Goal: Transaction & Acquisition: Purchase product/service

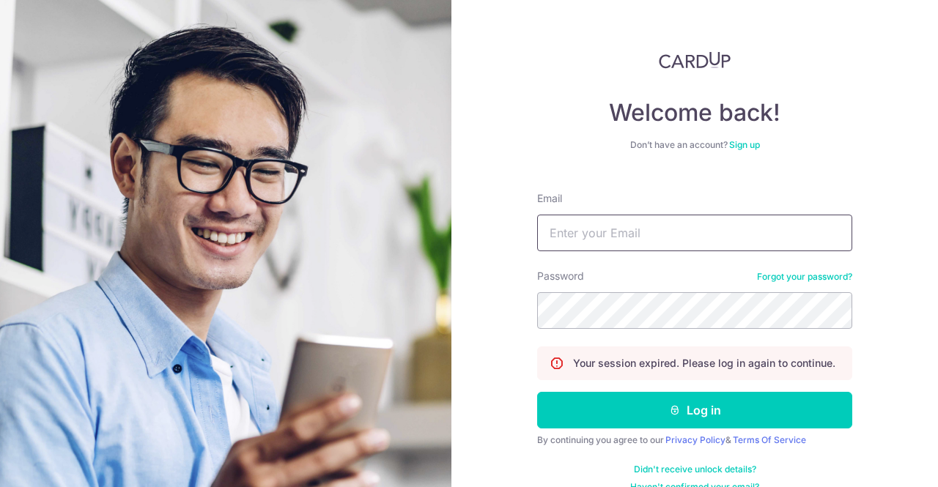
click at [645, 222] on input "Email" at bounding box center [694, 233] width 315 height 37
type input "[EMAIL_ADDRESS][DOMAIN_NAME]"
click at [537, 392] on button "Log in" at bounding box center [694, 410] width 315 height 37
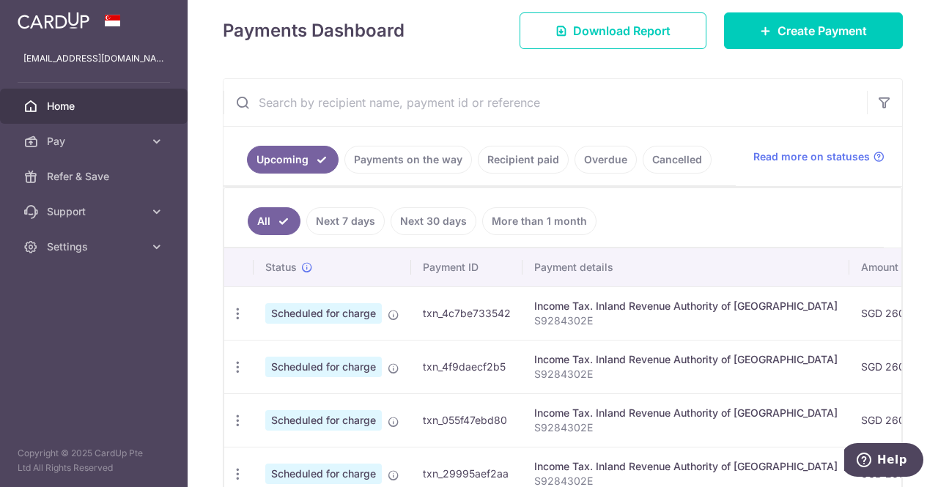
scroll to position [31, 0]
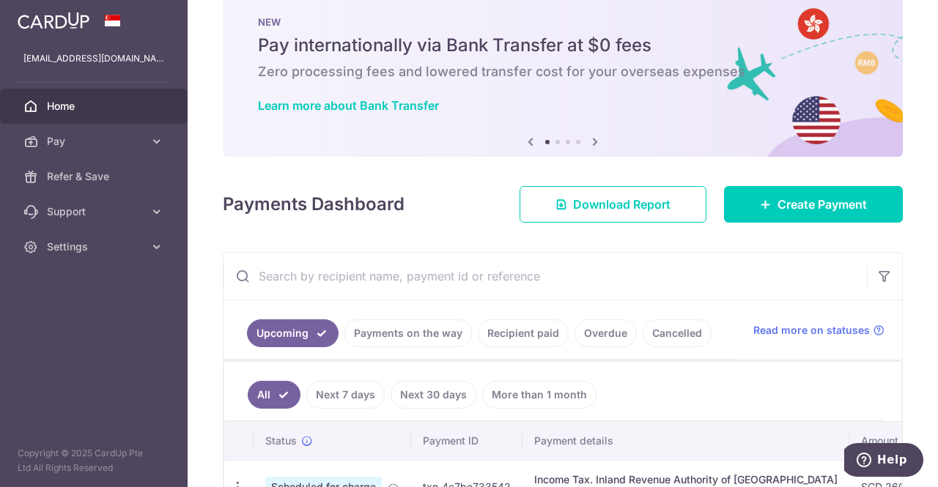
click at [425, 341] on link "Payments on the way" at bounding box center [408, 334] width 128 height 28
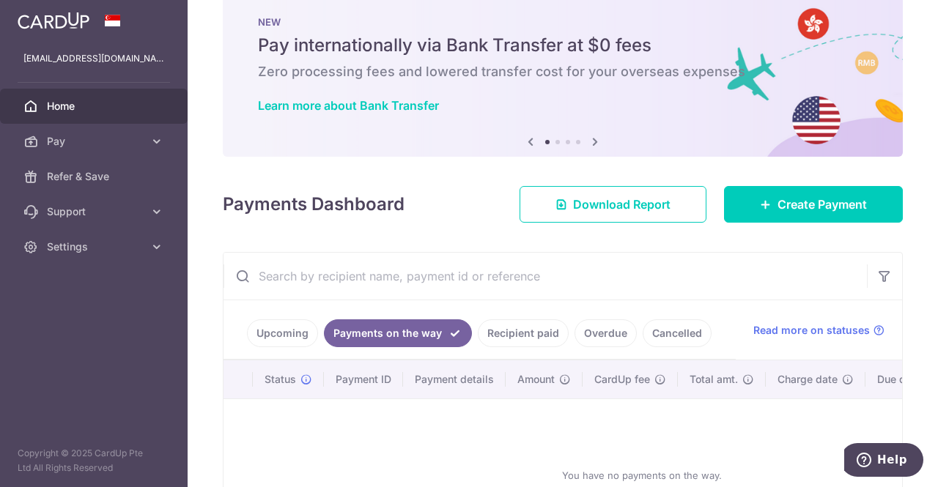
scroll to position [170, 0]
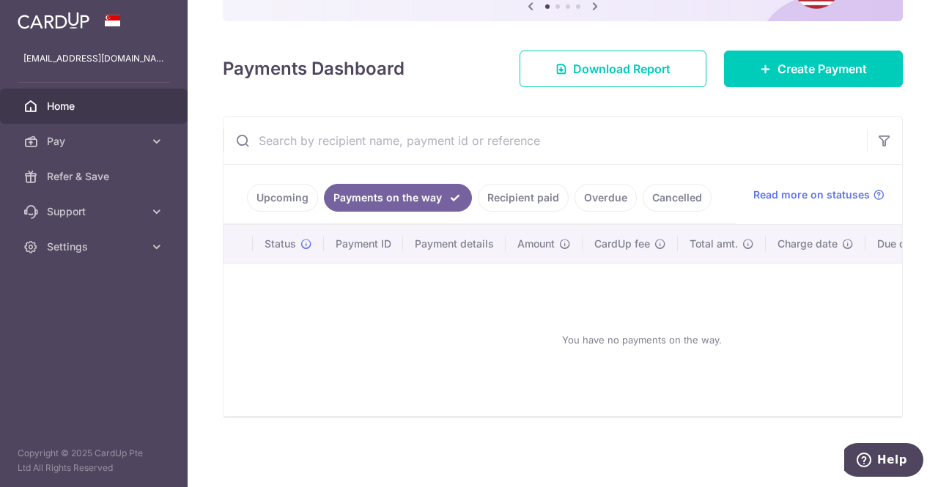
click at [306, 188] on link "Upcoming" at bounding box center [282, 198] width 71 height 28
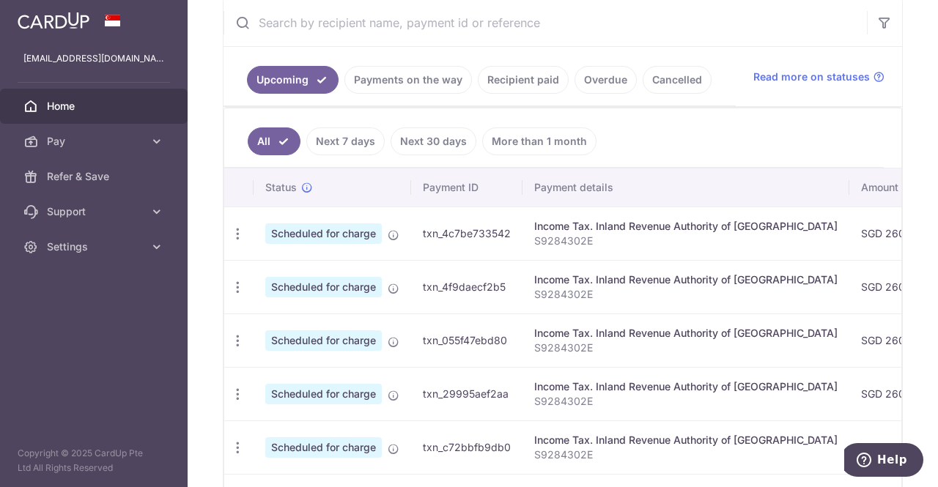
scroll to position [97, 0]
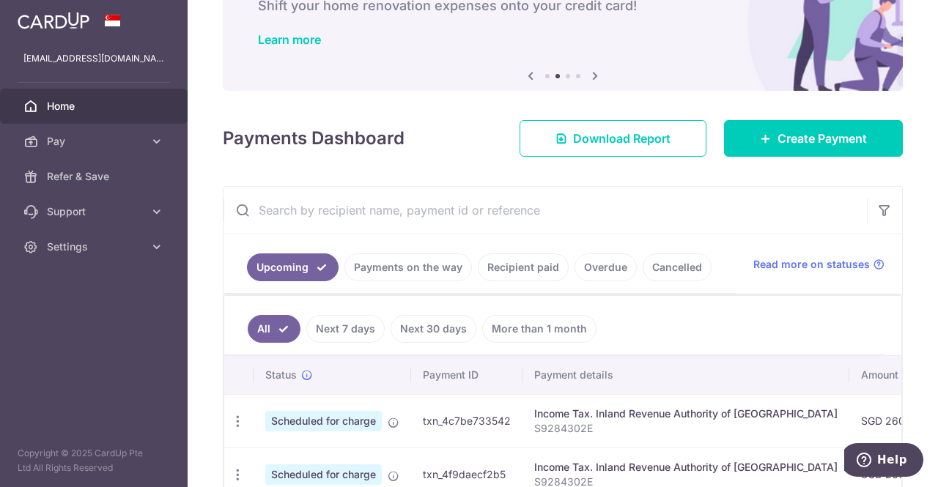
click at [449, 325] on link "Next 30 days" at bounding box center [434, 329] width 86 height 28
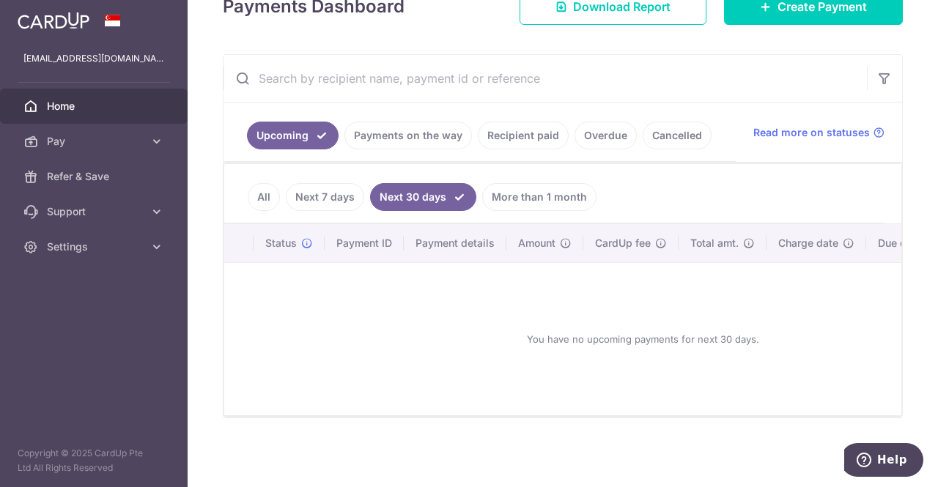
click at [536, 189] on link "More than 1 month" at bounding box center [539, 197] width 114 height 28
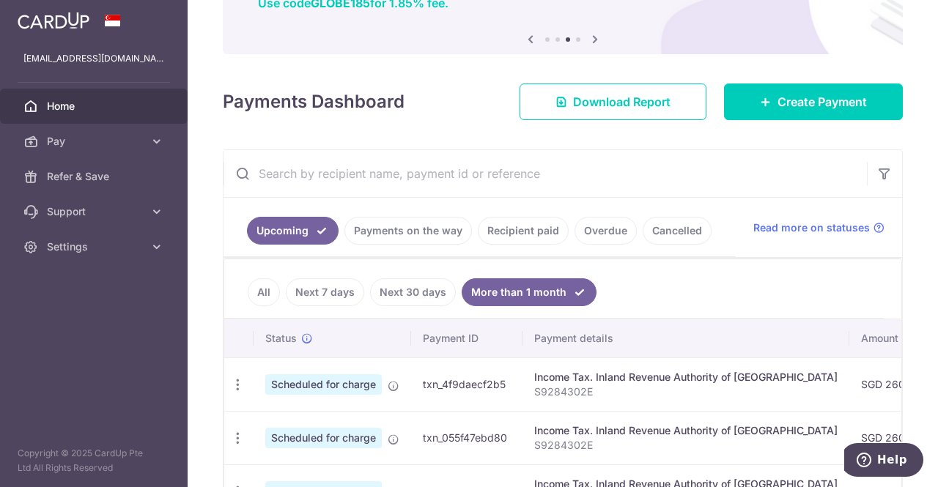
scroll to position [293, 0]
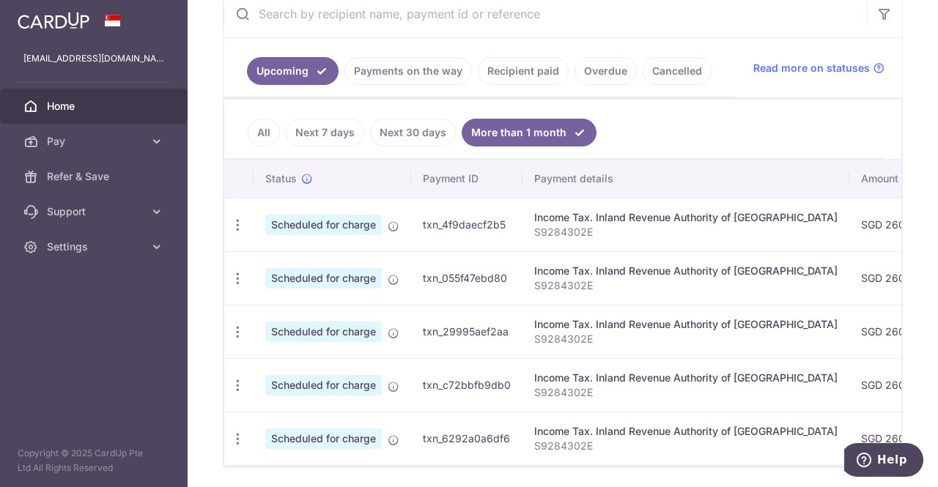
click at [255, 125] on link "All" at bounding box center [264, 133] width 32 height 28
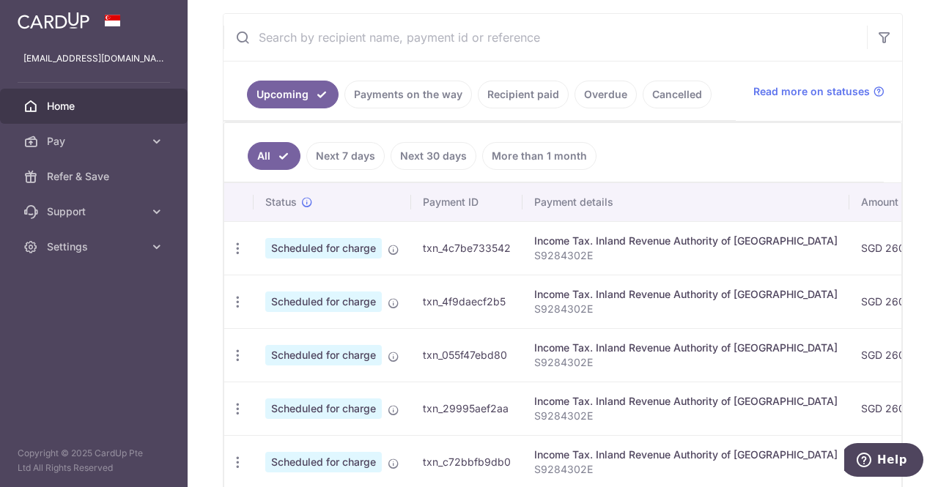
scroll to position [177, 0]
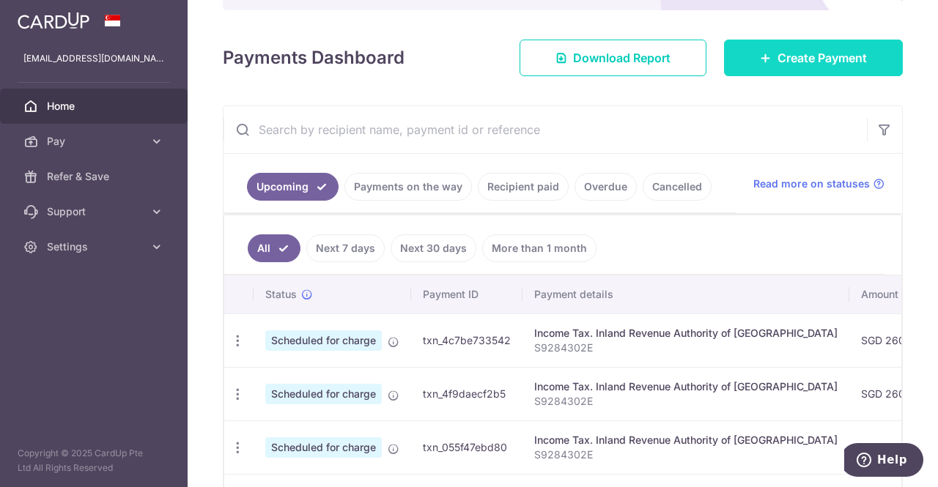
click at [814, 51] on span "Create Payment" at bounding box center [822, 58] width 89 height 18
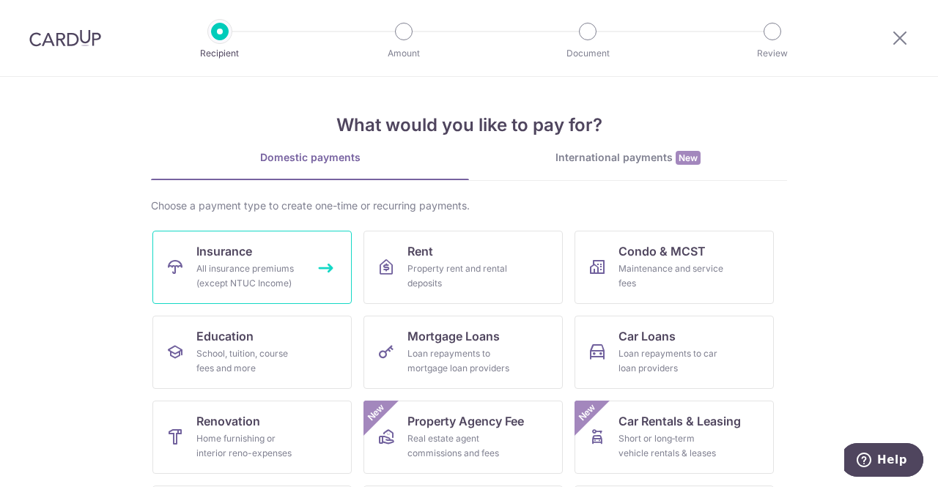
click at [235, 269] on div "All insurance premiums (except NTUC Income)" at bounding box center [249, 276] width 106 height 29
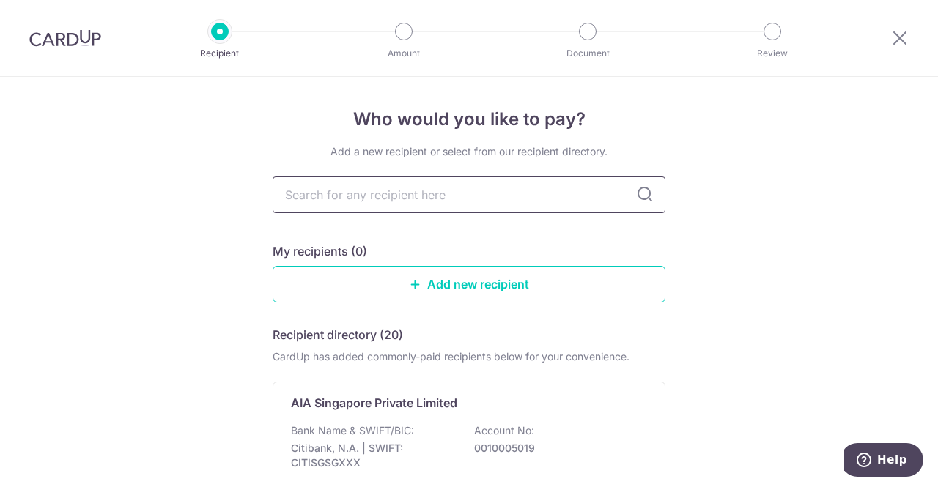
click at [435, 199] on input "text" at bounding box center [469, 195] width 393 height 37
type input "Prudential"
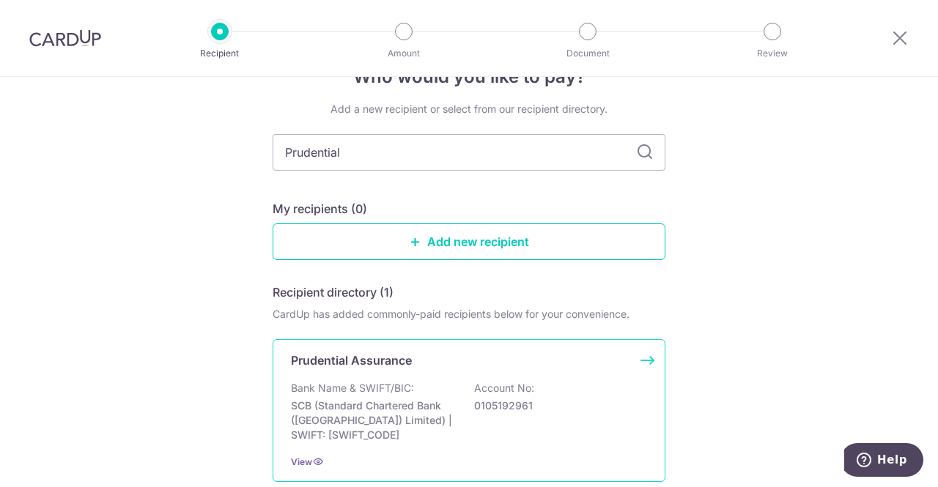
scroll to position [73, 0]
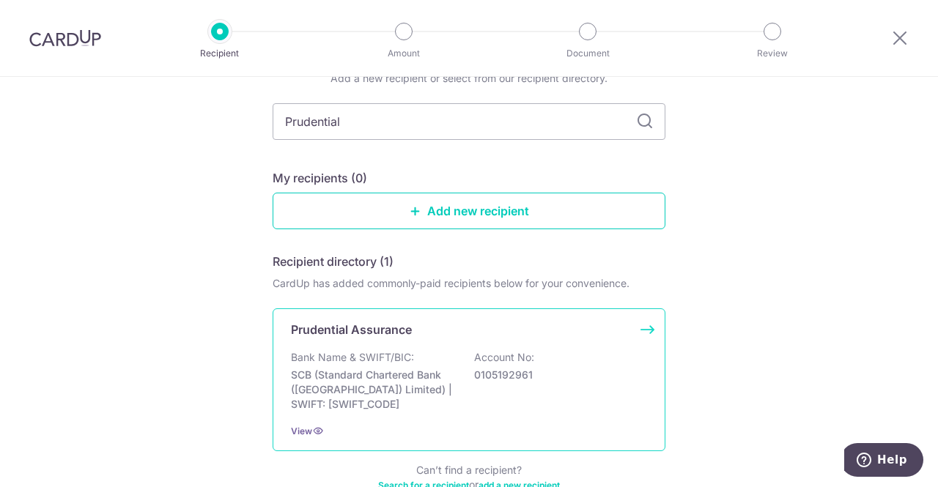
click at [375, 338] on div "Prudential Assurance Bank Name & SWIFT/BIC: SCB (Standard Chartered Bank (Singa…" at bounding box center [469, 380] width 393 height 143
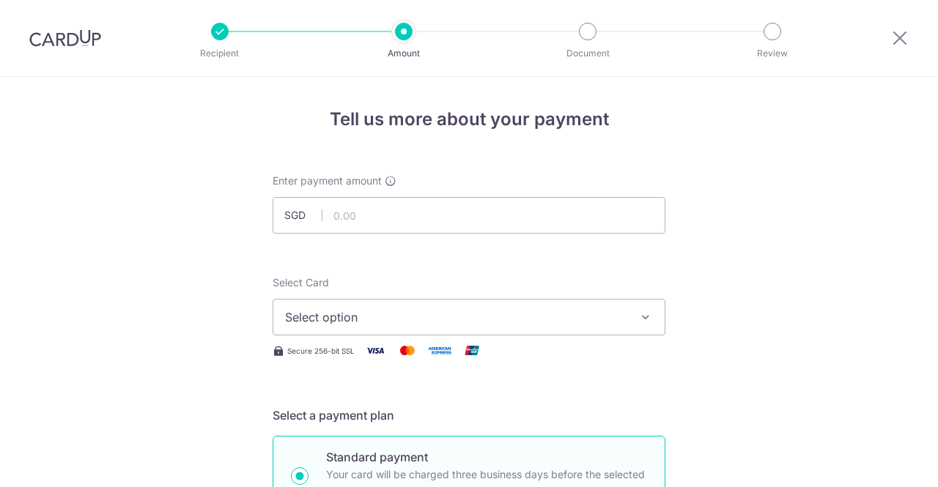
click at [386, 215] on input "text" at bounding box center [469, 215] width 393 height 37
type input "655.00"
click at [344, 311] on span "Select option" at bounding box center [456, 318] width 342 height 18
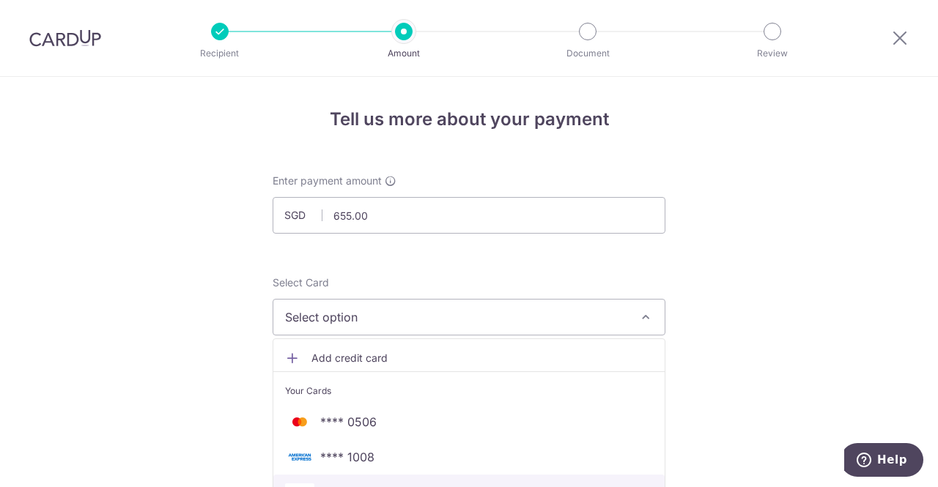
scroll to position [220, 0]
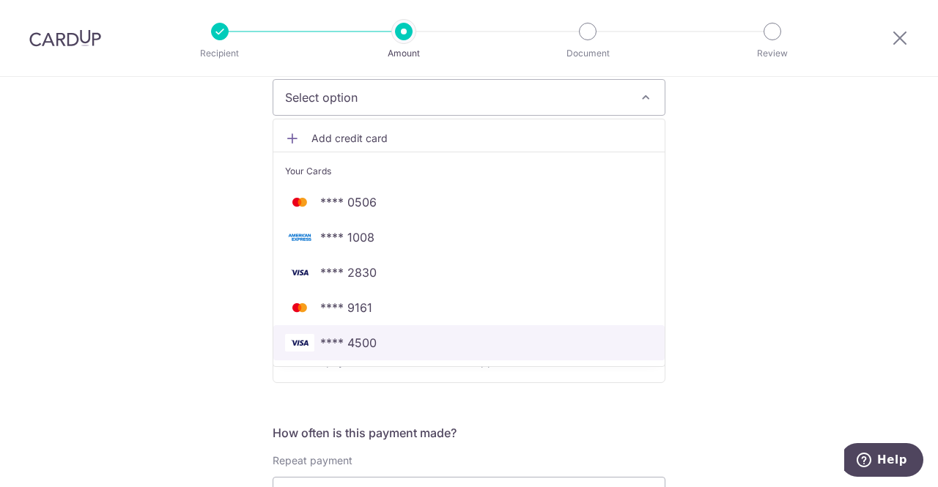
click at [367, 347] on span "**** 4500" at bounding box center [348, 343] width 56 height 18
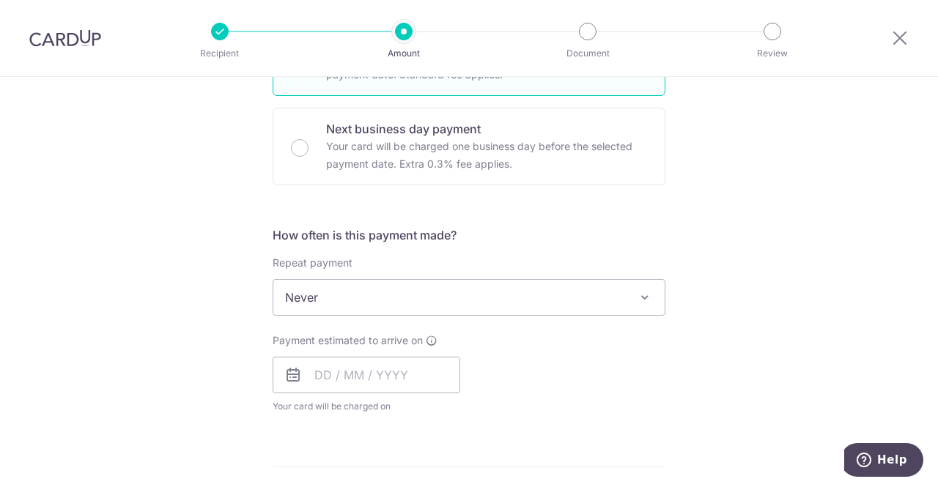
scroll to position [440, 0]
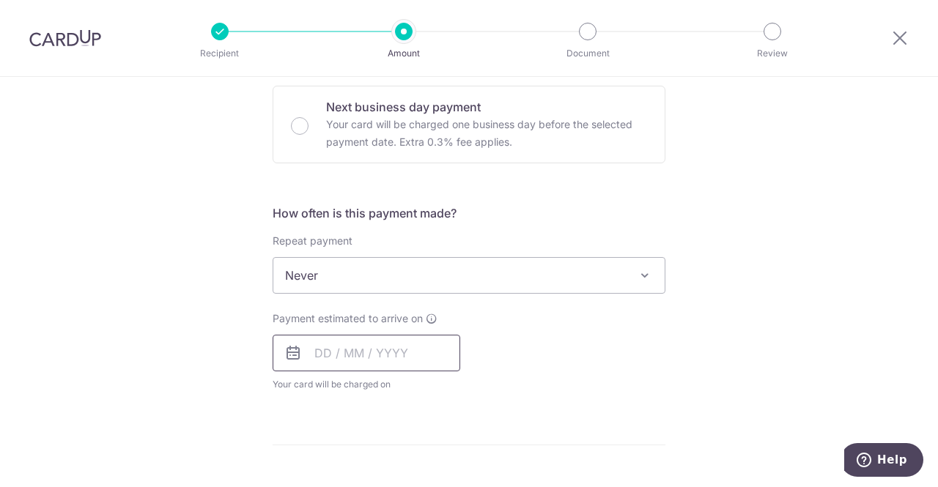
click at [336, 362] on input "text" at bounding box center [367, 353] width 188 height 37
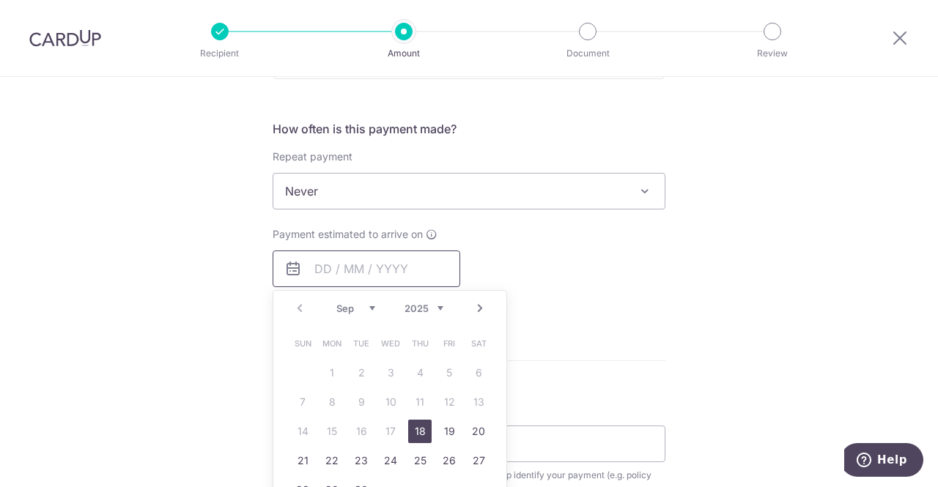
scroll to position [586, 0]
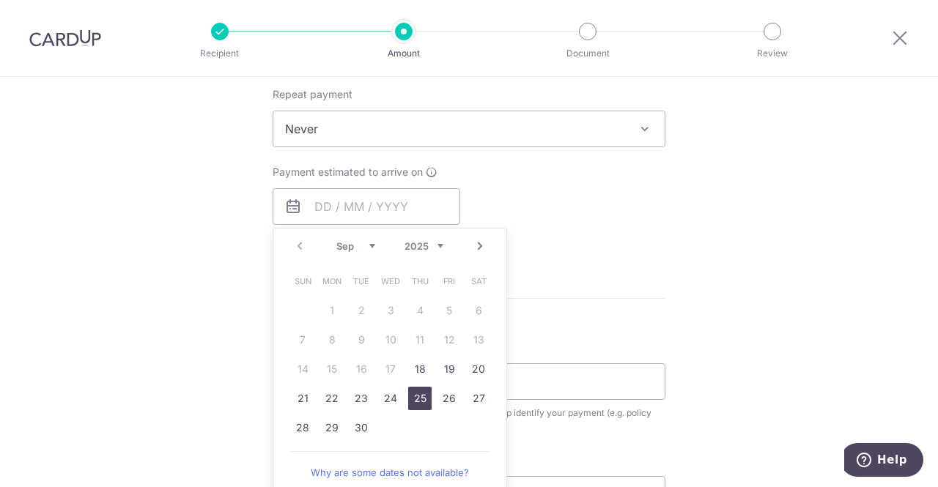
click at [417, 400] on link "25" at bounding box center [419, 398] width 23 height 23
type input "[DATE]"
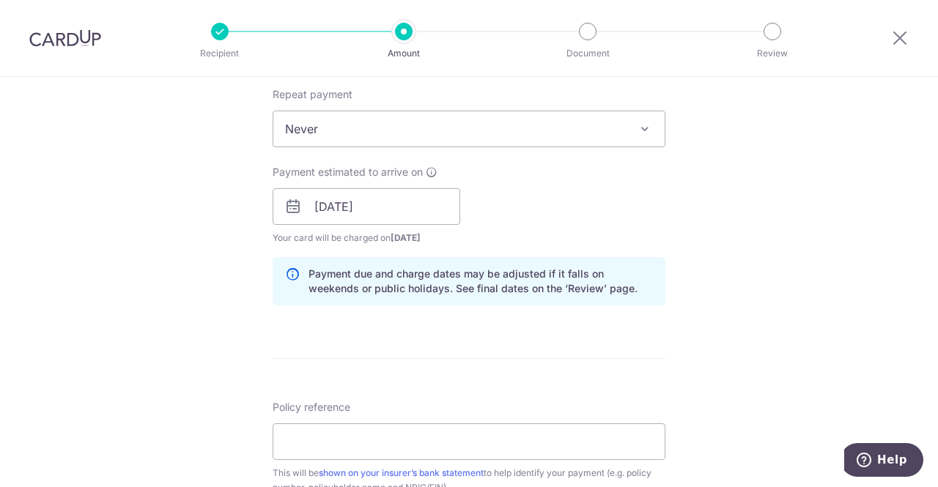
click at [383, 347] on form "Enter payment amount SGD 655.00 655.00 Select Card **** 4500 Add credit card Yo…" at bounding box center [469, 197] width 393 height 1220
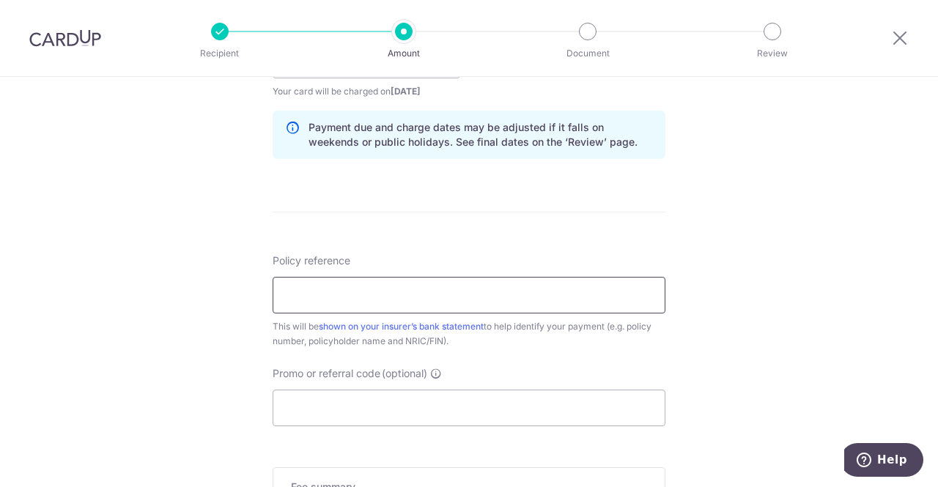
click at [374, 295] on input "Policy reference" at bounding box center [469, 295] width 393 height 37
type input "79170759 Yap Pei Qi S[DRIVERS_LICENSE_NUMBER]E"
click at [457, 265] on div "Policy reference 79170759 Yap Pei Qi S9284302E 29/35 This will be shown on your…" at bounding box center [469, 301] width 393 height 95
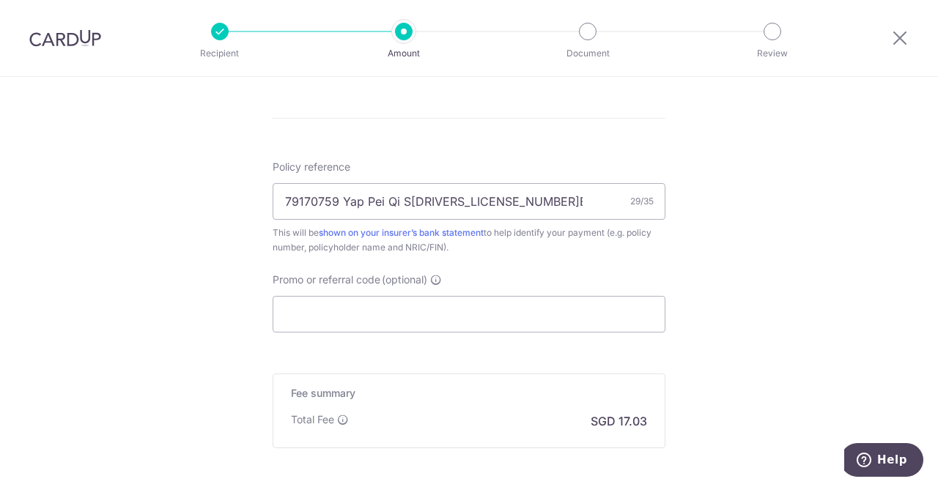
scroll to position [880, 0]
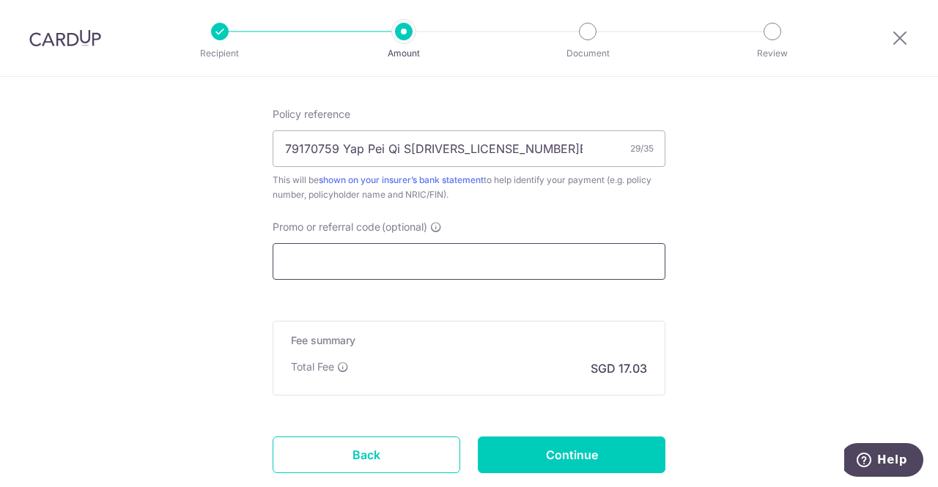
click at [414, 261] on input "Promo or referral code (optional)" at bounding box center [469, 261] width 393 height 37
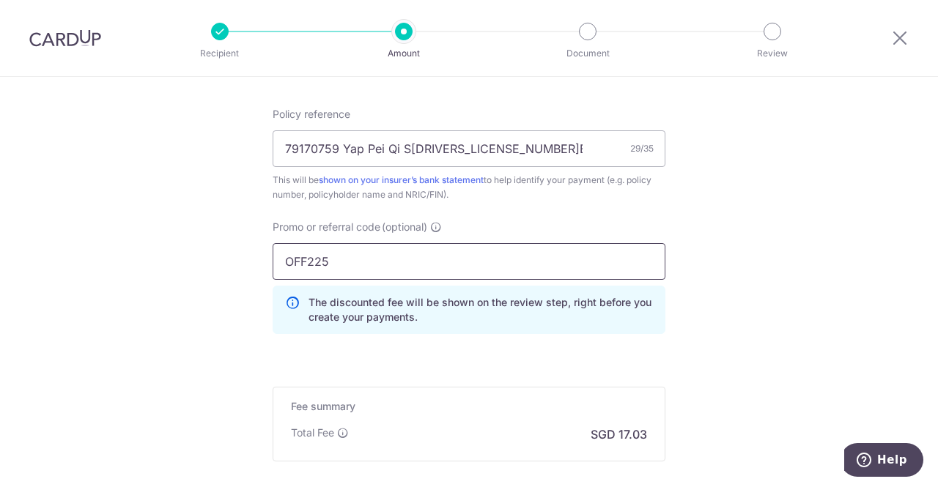
type input "OFF225"
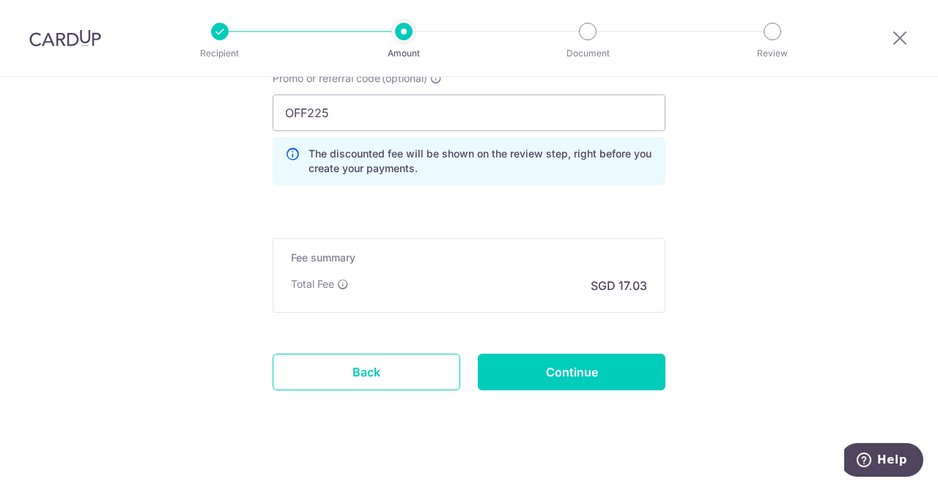
scroll to position [1037, 0]
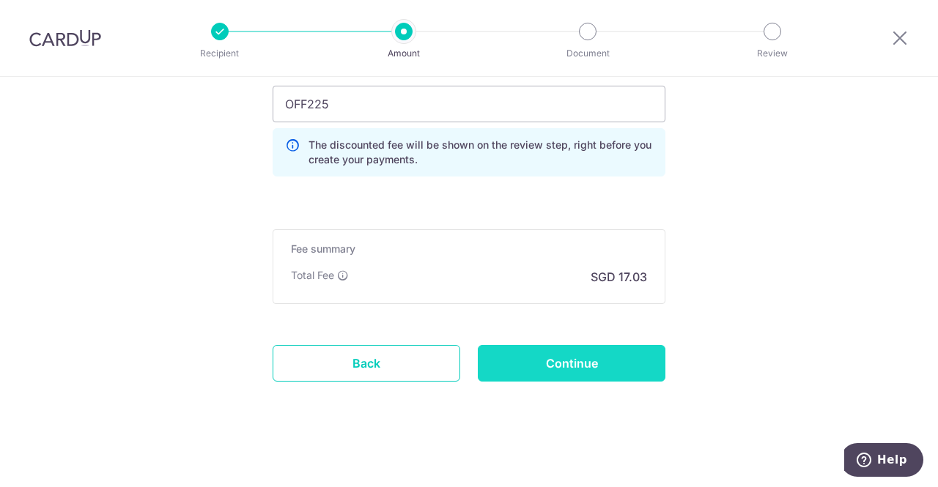
click at [620, 348] on input "Continue" at bounding box center [572, 363] width 188 height 37
type input "Create Schedule"
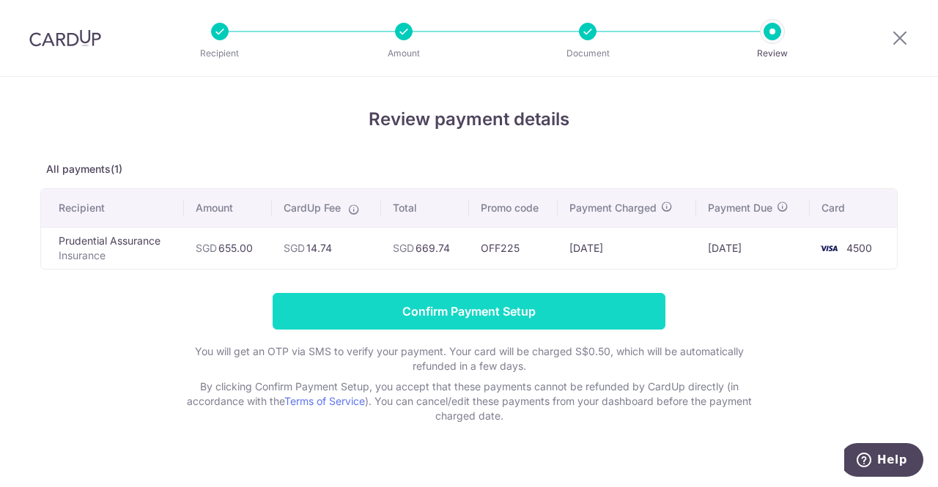
click at [468, 308] on input "Confirm Payment Setup" at bounding box center [469, 311] width 393 height 37
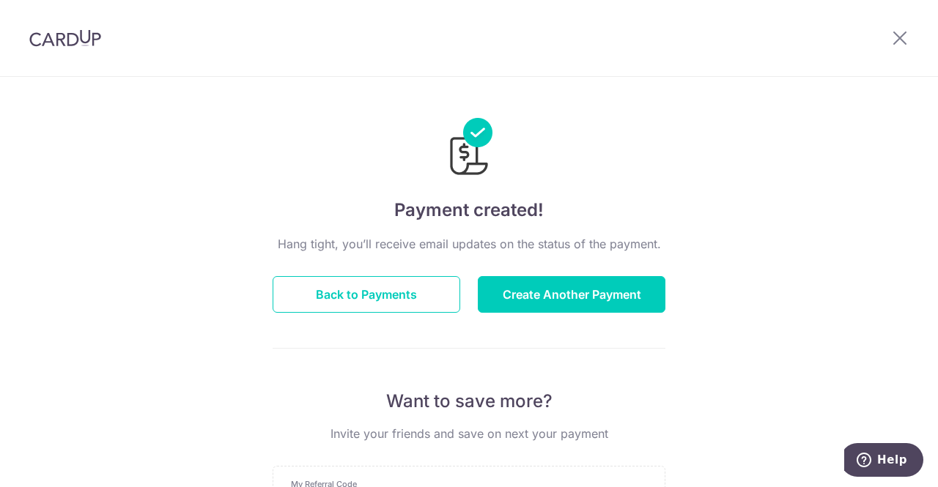
click at [576, 244] on p "Hang tight, you’ll receive email updates on the status of the payment." at bounding box center [469, 244] width 393 height 18
click at [478, 185] on div "Payment created! Hang tight, you’ll receive email updates on the status of the …" at bounding box center [469, 443] width 393 height 696
click at [468, 160] on img at bounding box center [469, 149] width 47 height 62
click at [501, 238] on p "Hang tight, you’ll receive email updates on the status of the payment." at bounding box center [469, 244] width 393 height 18
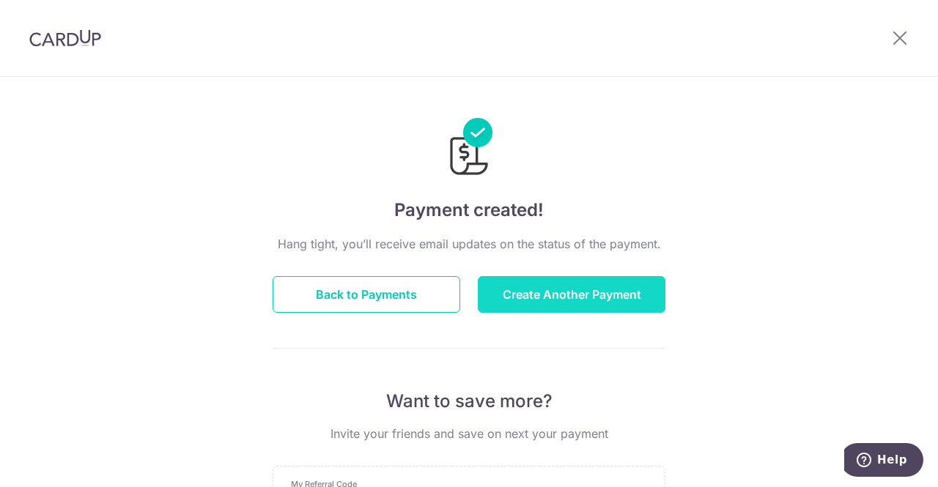
click at [588, 286] on button "Create Another Payment" at bounding box center [572, 294] width 188 height 37
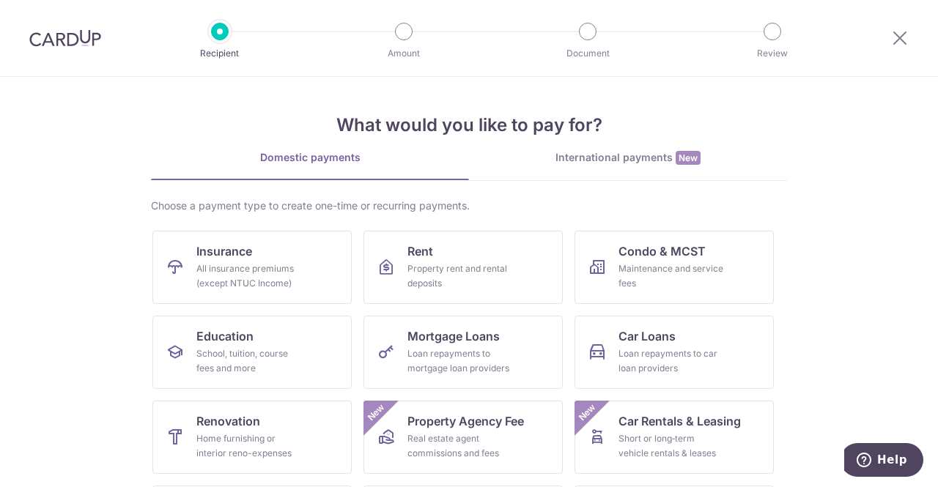
click at [73, 36] on img at bounding box center [65, 38] width 72 height 18
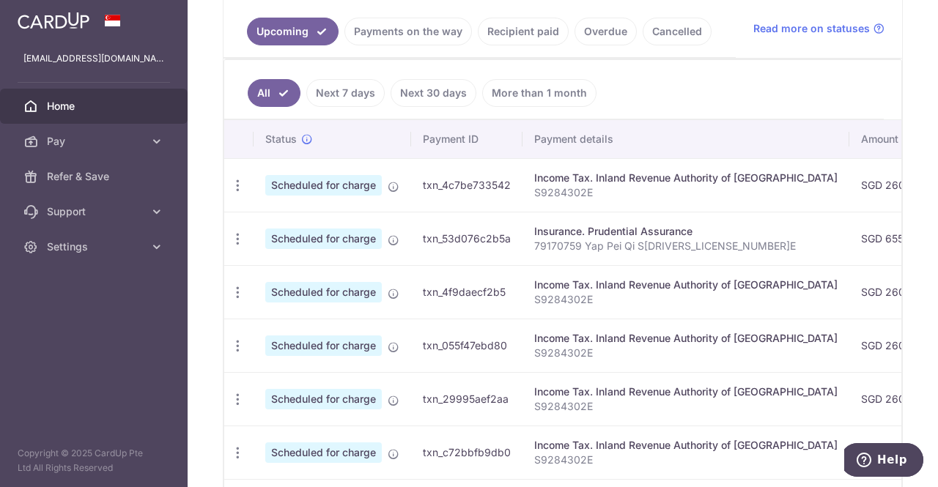
scroll to position [293, 0]
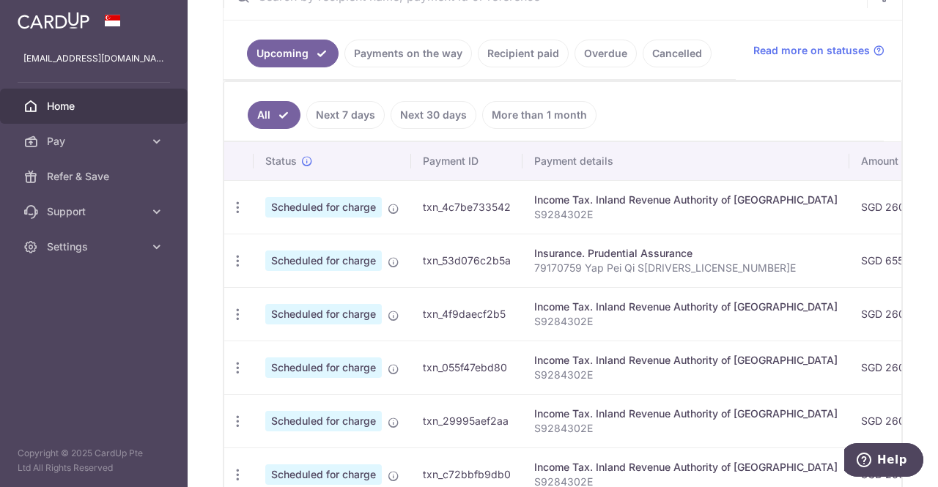
click at [550, 52] on link "Recipient paid" at bounding box center [523, 54] width 91 height 28
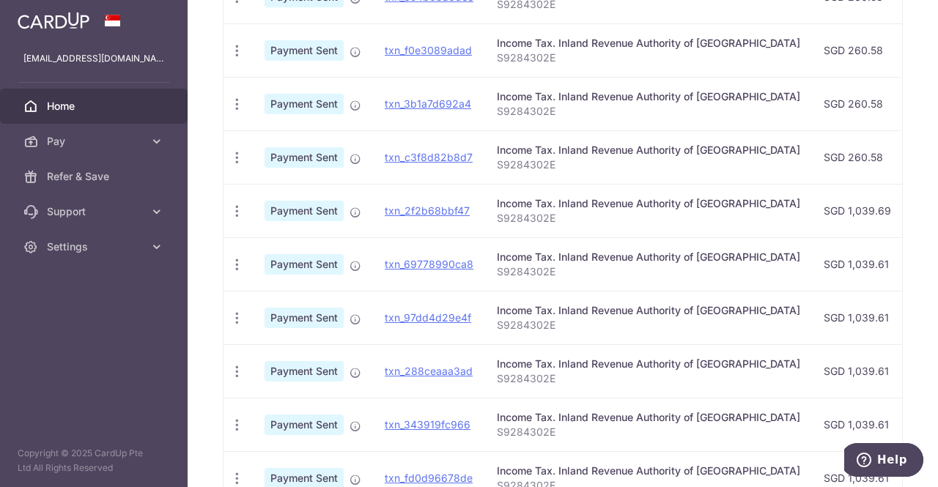
scroll to position [513, 0]
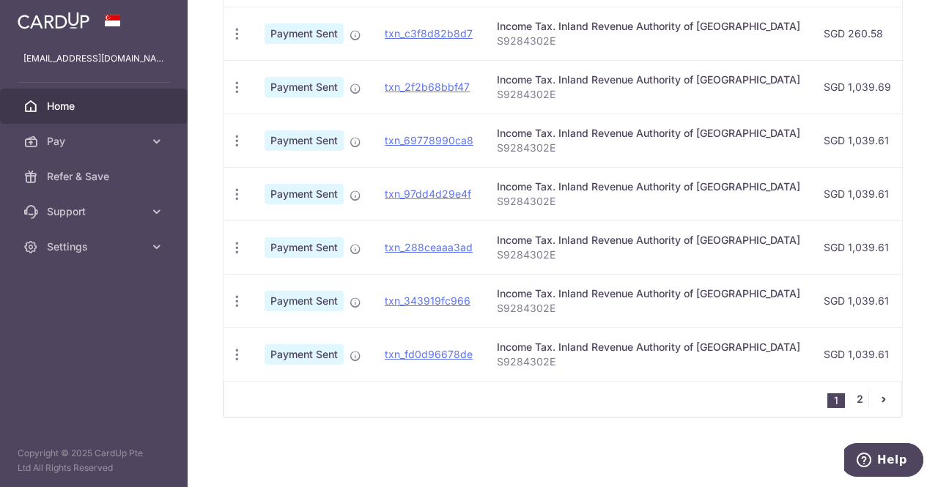
click at [851, 404] on link "2" at bounding box center [860, 400] width 18 height 18
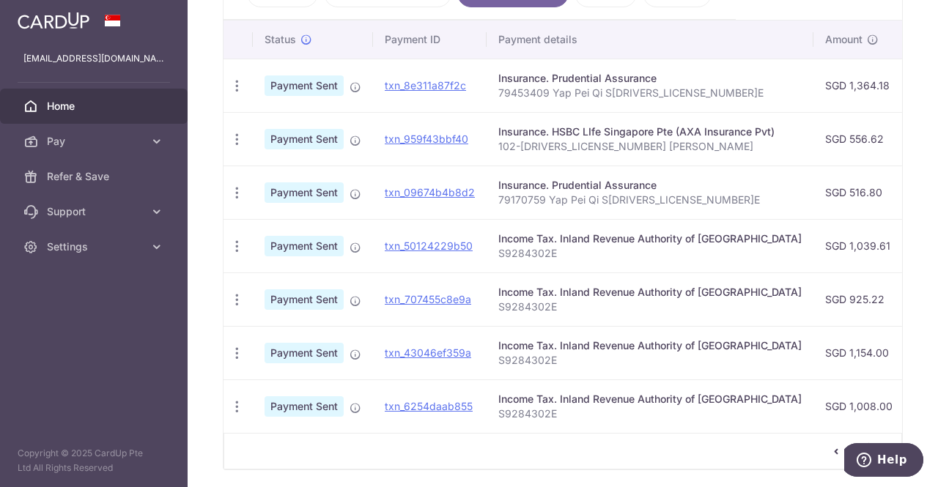
scroll to position [334, 0]
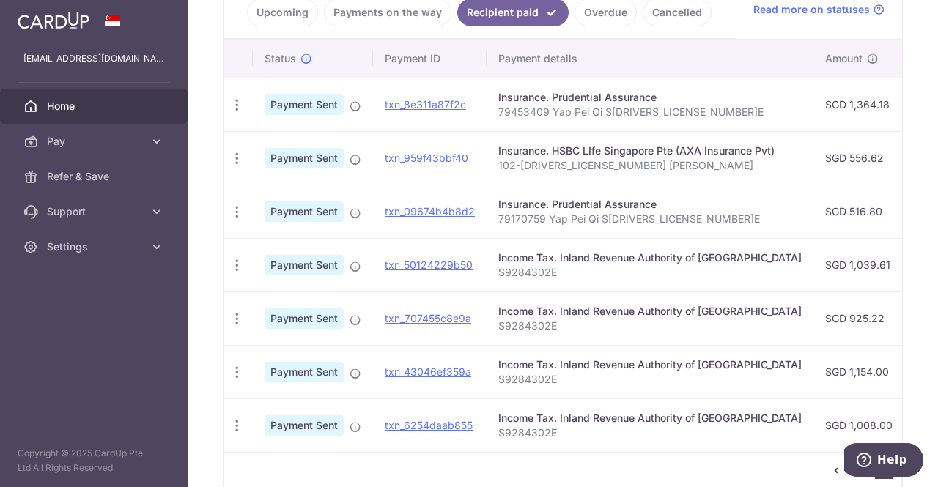
click at [546, 106] on p "79453409 Yap Pei Qi S[DRIVERS_LICENSE_NUMBER]E" at bounding box center [649, 112] width 303 height 15
drag, startPoint x: 497, startPoint y: 108, endPoint x: 542, endPoint y: 108, distance: 45.4
click at [542, 108] on p "79453409 Yap Pei Qi S[DRIVERS_LICENSE_NUMBER]E" at bounding box center [649, 112] width 303 height 15
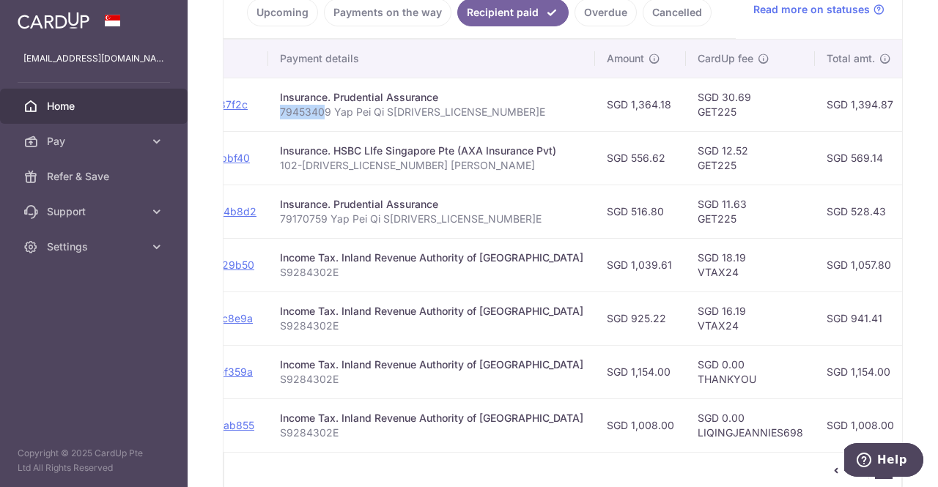
scroll to position [0, 221]
click at [616, 103] on td "SGD 1,364.18" at bounding box center [638, 105] width 91 height 54
click at [618, 108] on td "SGD 1,364.18" at bounding box center [638, 105] width 91 height 54
click at [424, 212] on p "79170759 Yap Pei Qi S[DRIVERS_LICENSE_NUMBER]E" at bounding box center [429, 219] width 303 height 15
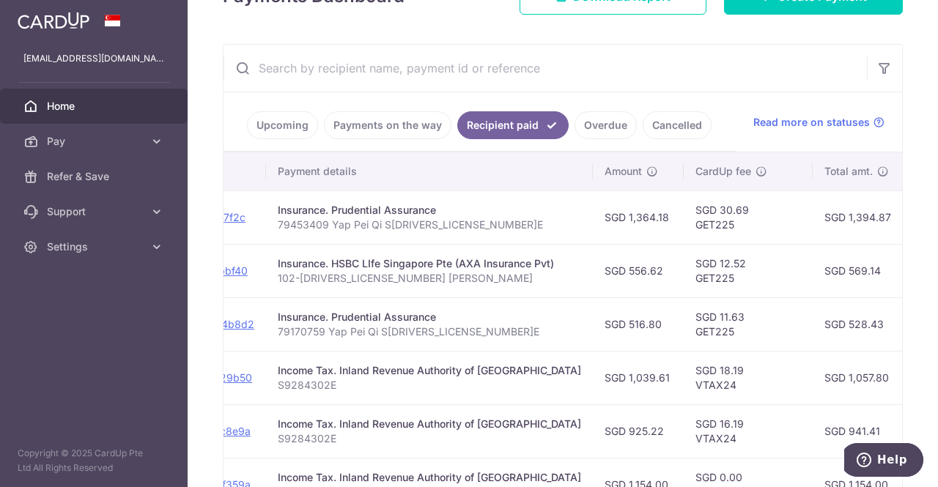
scroll to position [188, 0]
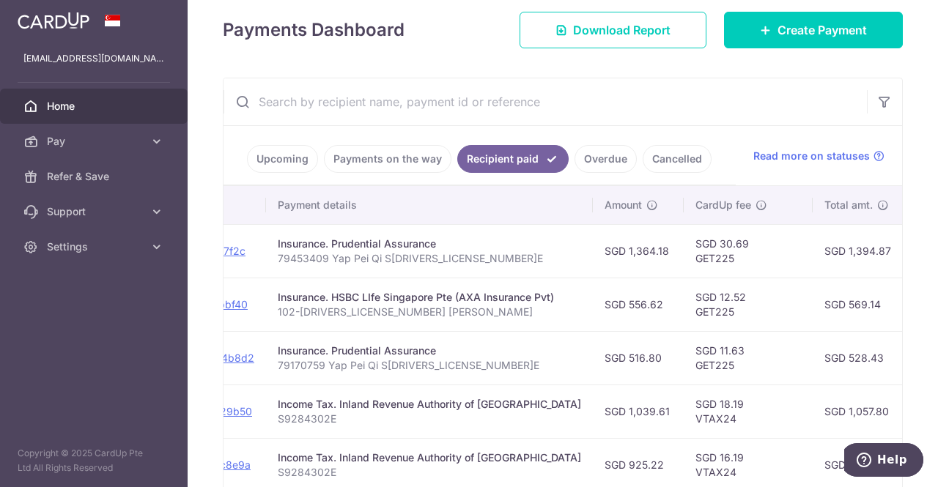
click at [715, 253] on td "SGD 30.69 GET225" at bounding box center [748, 251] width 129 height 54
drag, startPoint x: 279, startPoint y: 257, endPoint x: 339, endPoint y: 252, distance: 60.3
click at [339, 252] on p "79453409 Yap Pei Qi S[DRIVERS_LICENSE_NUMBER]E" at bounding box center [429, 258] width 303 height 15
click at [326, 262] on p "79453409 Yap Pei Qi S[DRIVERS_LICENSE_NUMBER]E" at bounding box center [429, 258] width 303 height 15
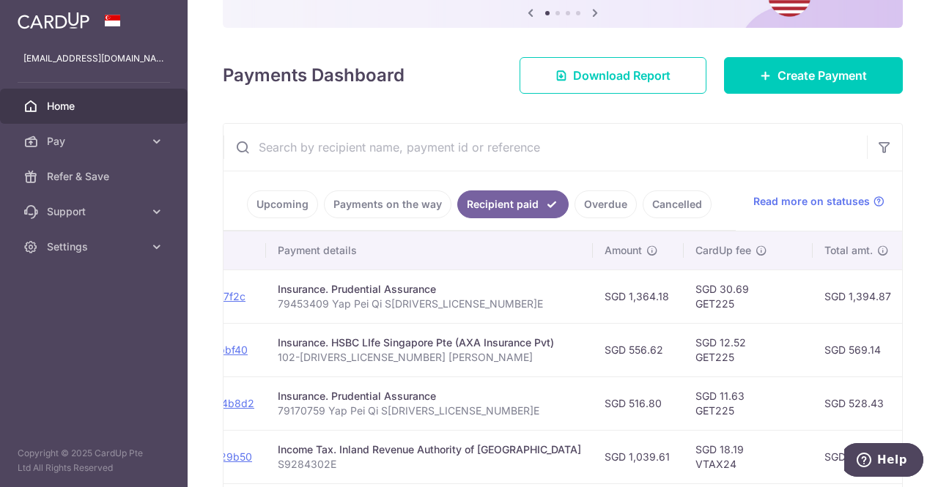
scroll to position [41, 0]
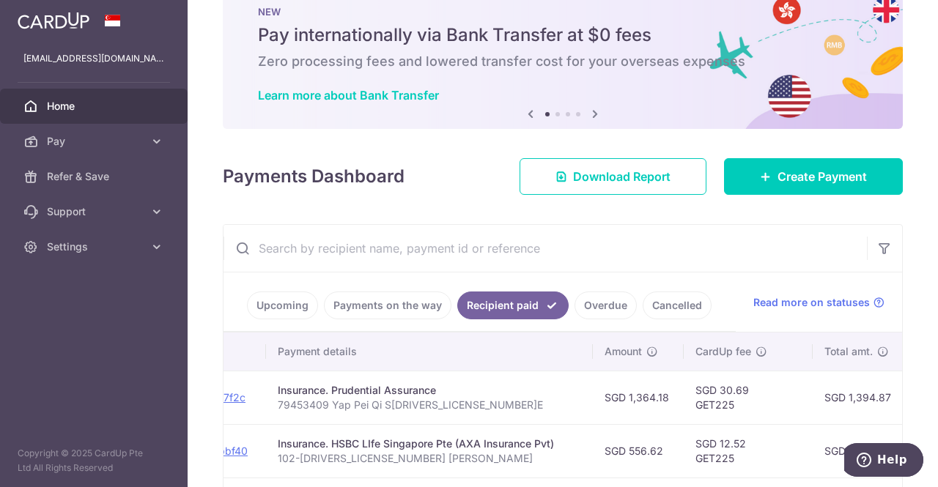
click at [284, 314] on link "Upcoming" at bounding box center [282, 306] width 71 height 28
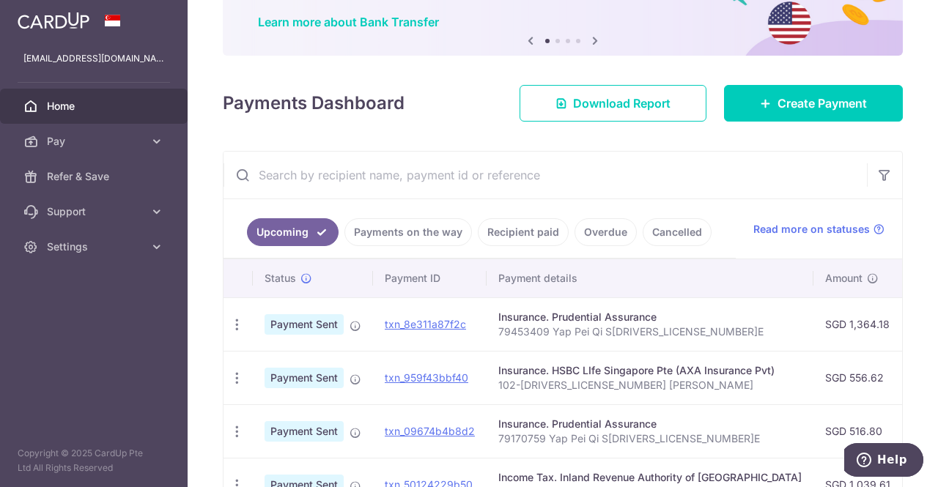
scroll to position [0, 0]
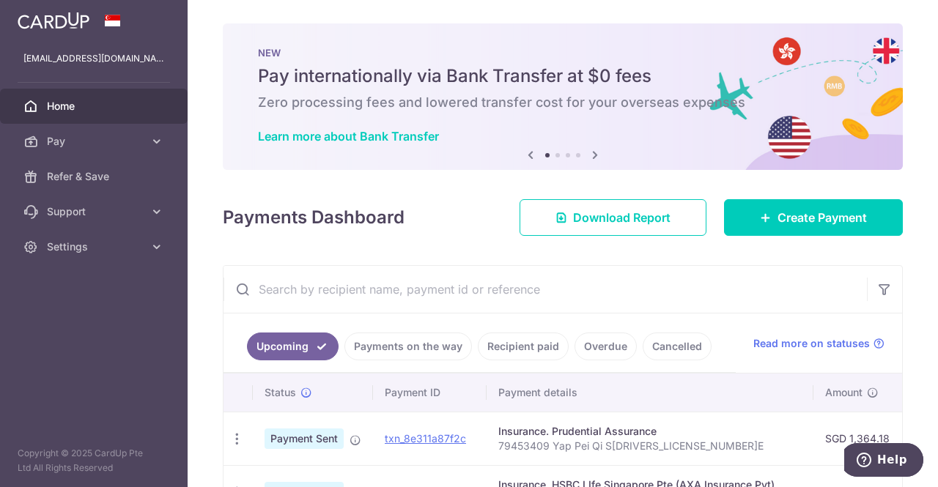
click at [298, 340] on link "Upcoming" at bounding box center [293, 347] width 92 height 28
